Goal: Information Seeking & Learning: Learn about a topic

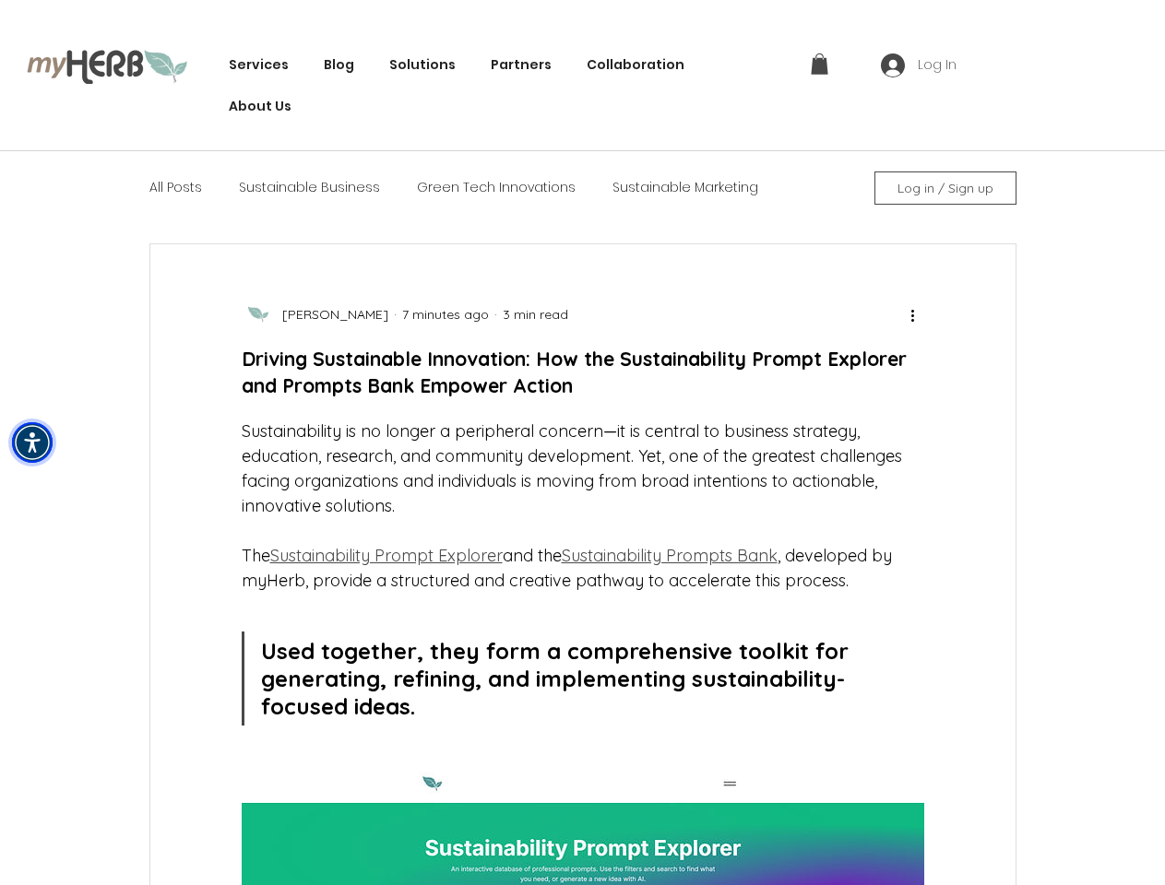
click at [32, 443] on img "Accessibility Menu" at bounding box center [32, 442] width 41 height 41
click at [412, 65] on body "top of page Services Data-Driven Sustainability Innovation The Green Tech Stack…" at bounding box center [582, 442] width 1165 height 885
click at [819, 64] on body "top of page Services Data-Driven Sustainability Innovation The Green Tech Stack…" at bounding box center [582, 442] width 1165 height 885
click at [919, 65] on body "top of page Services Data-Driven Sustainability Innovation The Green Tech Stack…" at bounding box center [582, 442] width 1165 height 885
click at [945, 188] on body "top of page Services Data-Driven Sustainability Innovation The Green Tech Stack…" at bounding box center [582, 442] width 1165 height 885
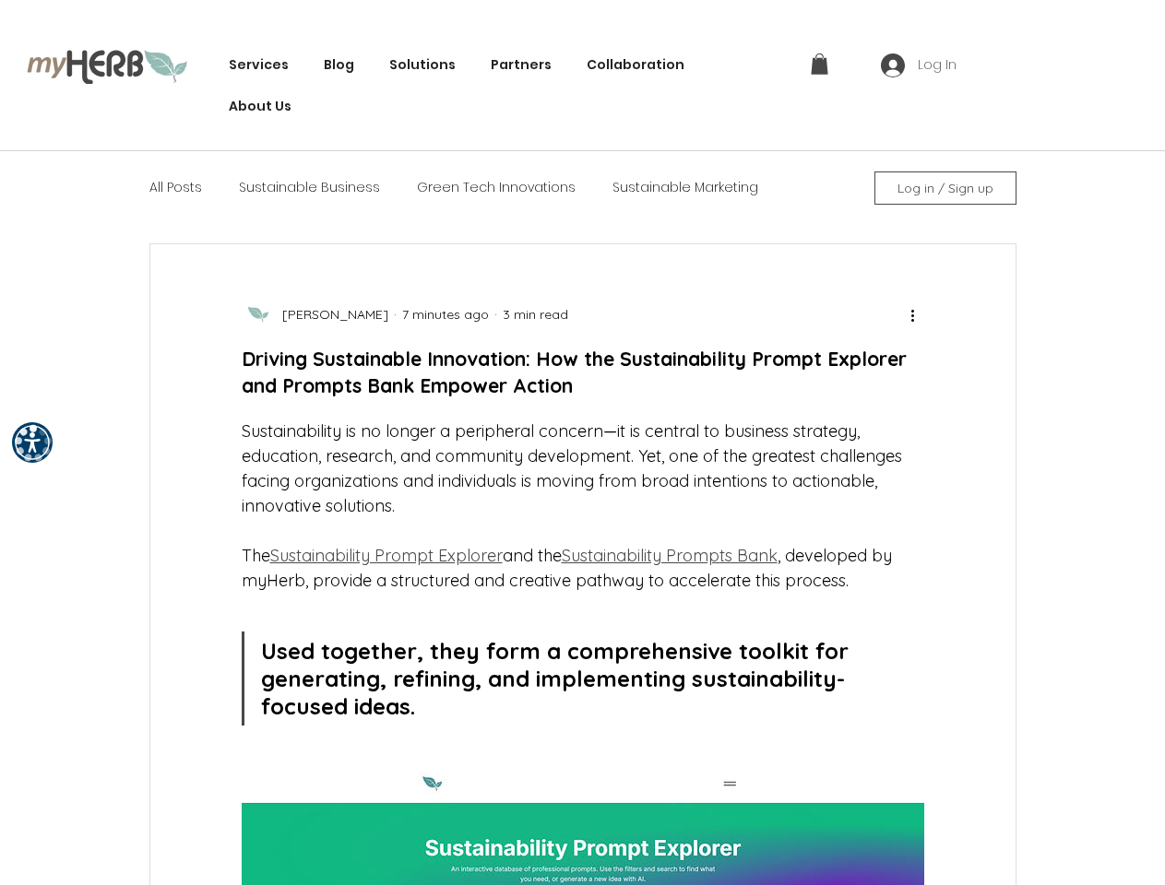
click at [913, 314] on body "top of page Services Data-Driven Sustainability Innovation The Green Tech Stack…" at bounding box center [582, 442] width 1165 height 885
